Goal: Transaction & Acquisition: Purchase product/service

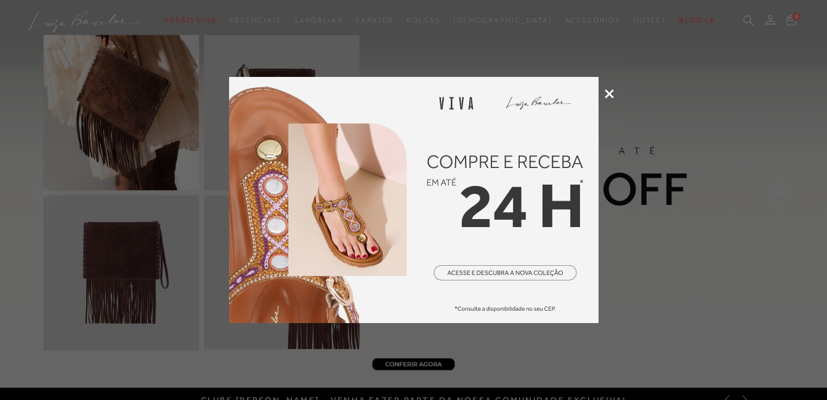
click at [607, 92] on icon at bounding box center [608, 93] width 9 height 9
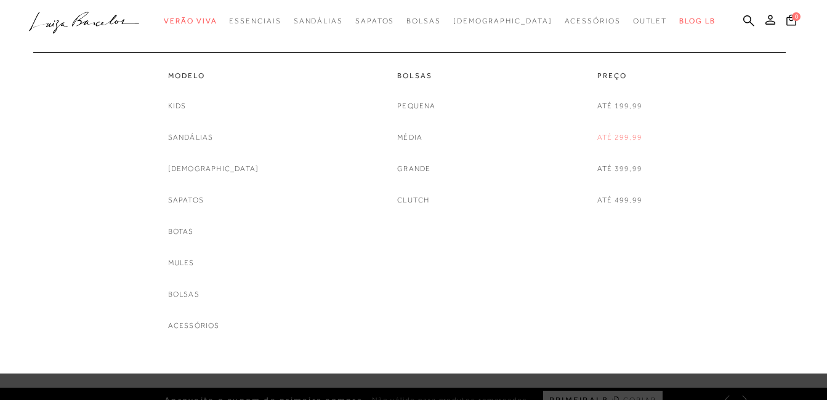
click at [619, 135] on link "Até 299,99" at bounding box center [619, 137] width 45 height 13
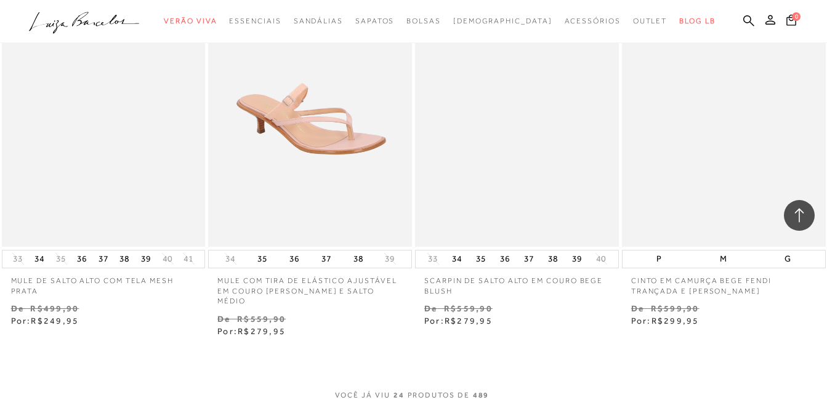
scroll to position [2339, 0]
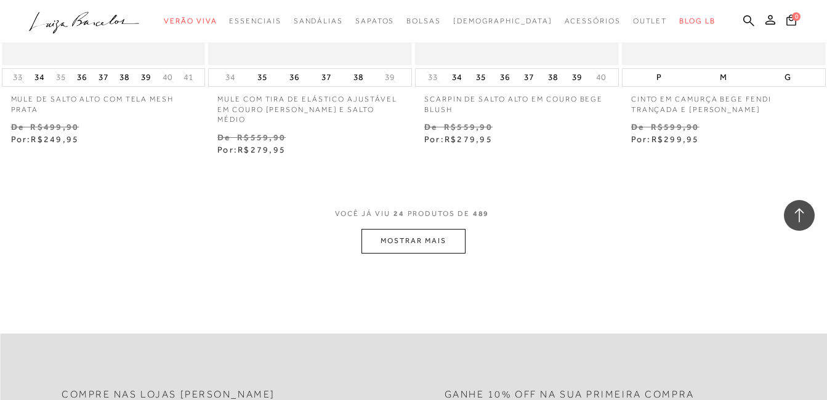
click at [435, 233] on button "MOSTRAR MAIS" at bounding box center [412, 241] width 103 height 24
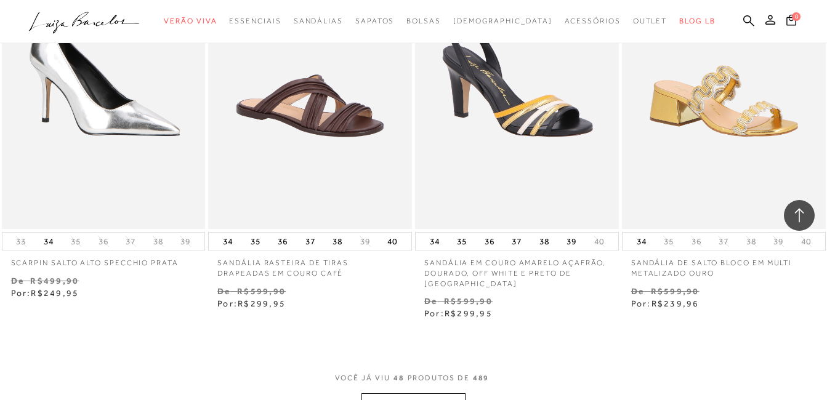
scroll to position [4616, 0]
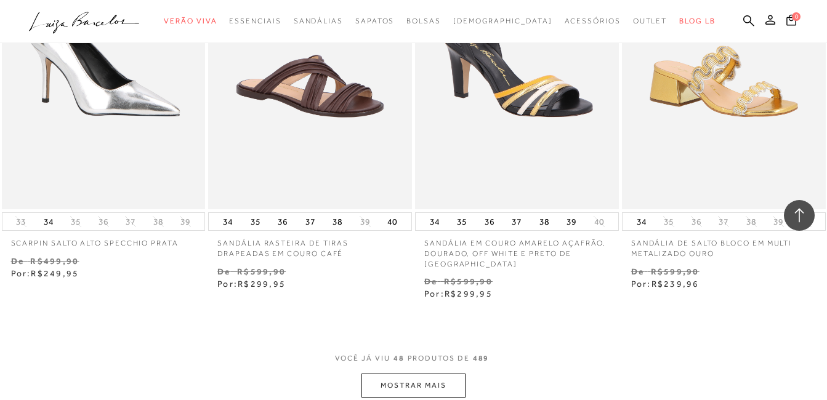
click at [449, 375] on button "MOSTRAR MAIS" at bounding box center [412, 386] width 103 height 24
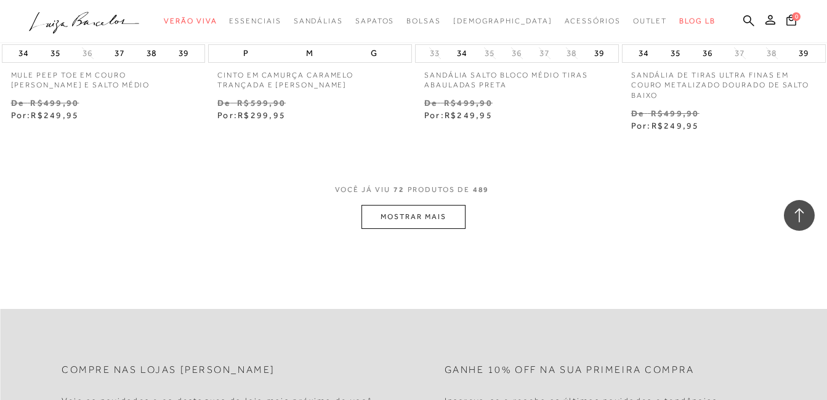
scroll to position [7201, 0]
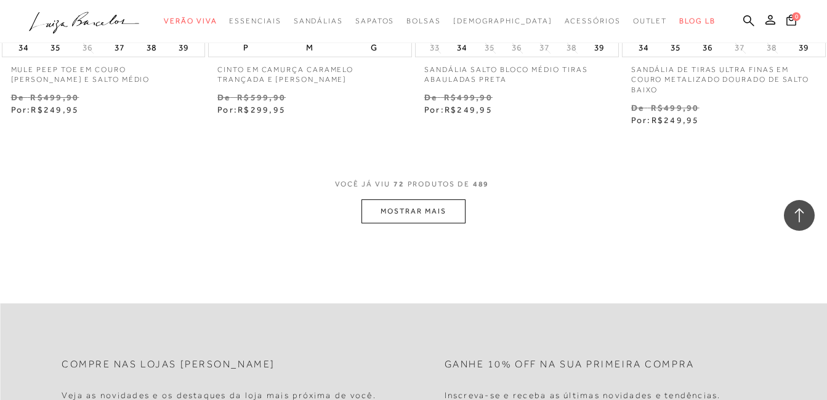
click at [448, 199] on button "MOSTRAR MAIS" at bounding box center [412, 211] width 103 height 24
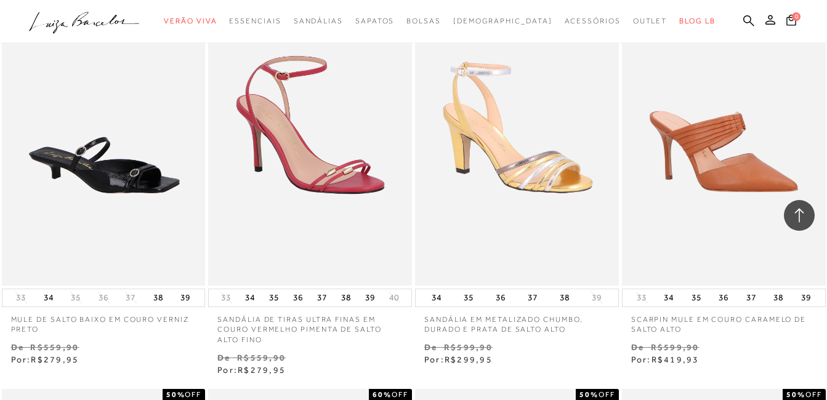
scroll to position [8863, 0]
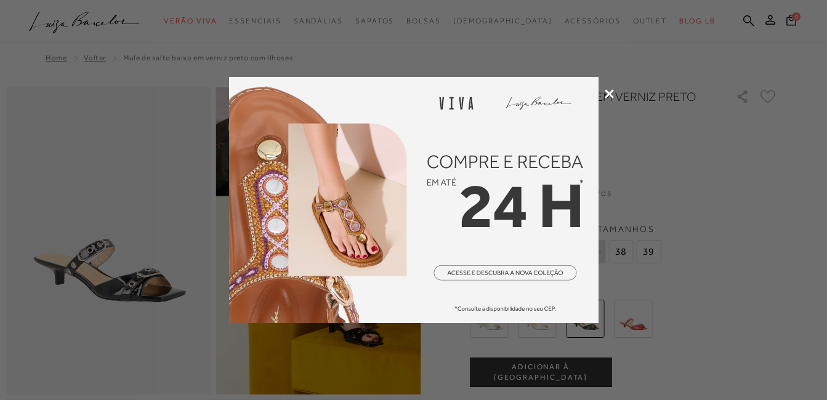
click at [611, 92] on icon at bounding box center [608, 93] width 9 height 9
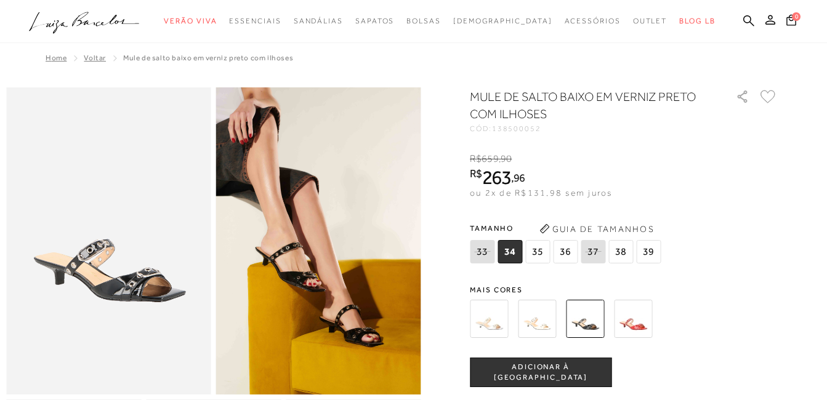
click at [568, 375] on span "ADICIONAR À SACOLA" at bounding box center [540, 373] width 140 height 22
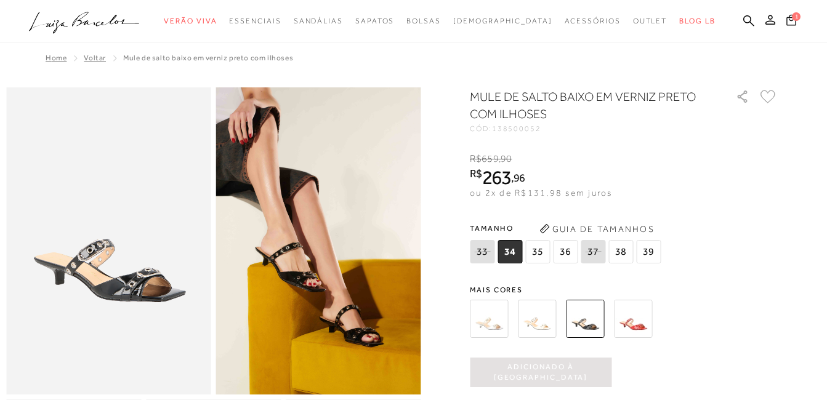
click at [795, 16] on span "1" at bounding box center [795, 16] width 9 height 9
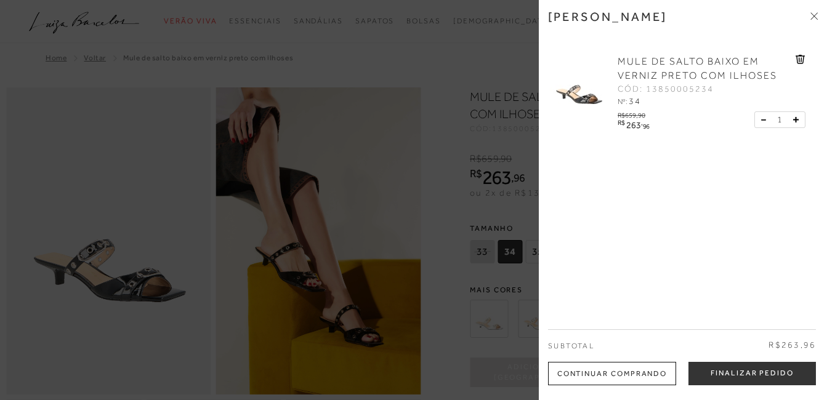
click at [798, 57] on icon at bounding box center [798, 59] width 1 height 5
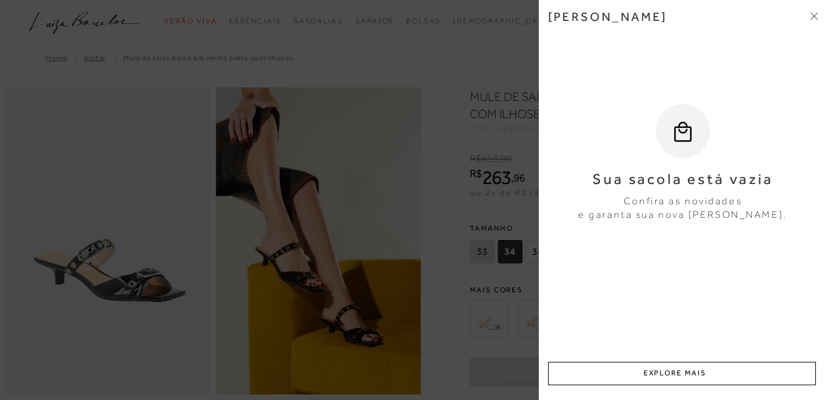
click at [812, 17] on icon at bounding box center [813, 17] width 4 height 4
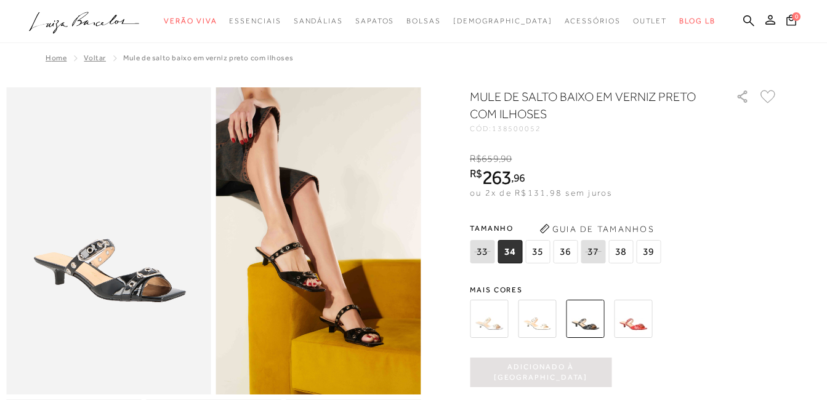
click at [541, 252] on span "35" at bounding box center [537, 251] width 25 height 23
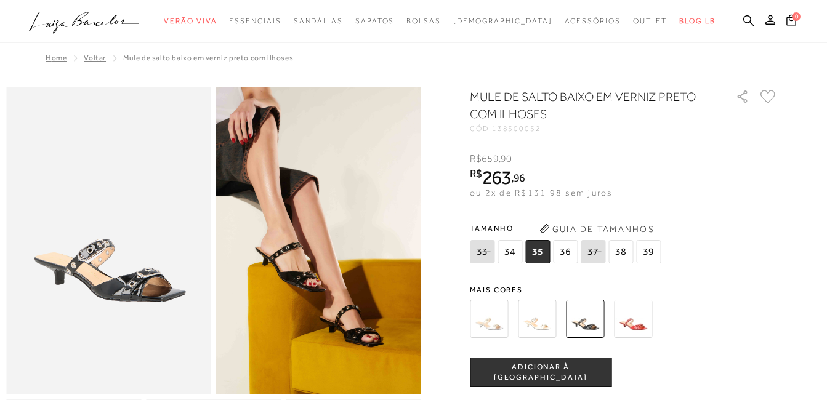
click at [572, 377] on span "ADICIONAR À SACOLA" at bounding box center [540, 373] width 140 height 22
